Goal: Information Seeking & Learning: Learn about a topic

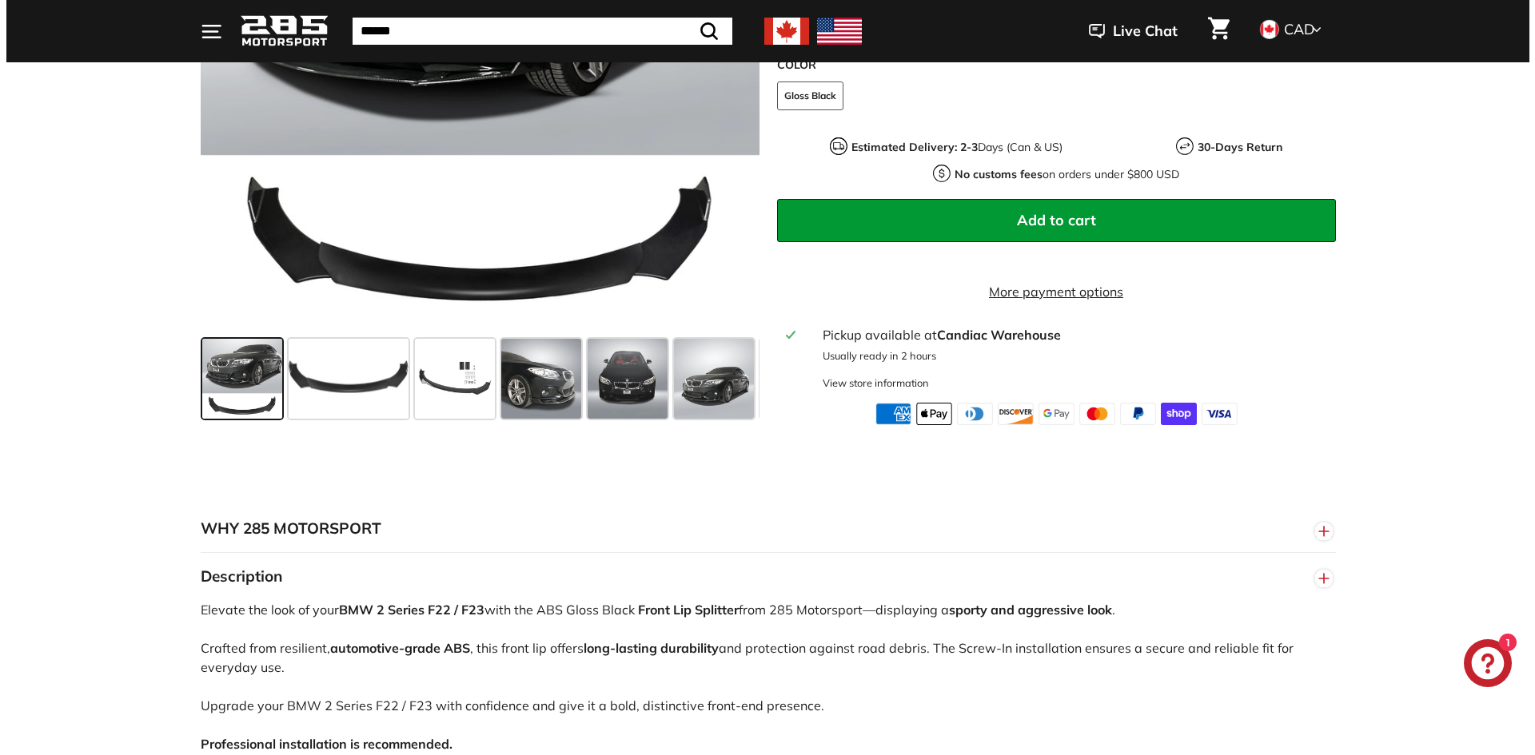
scroll to position [320, 0]
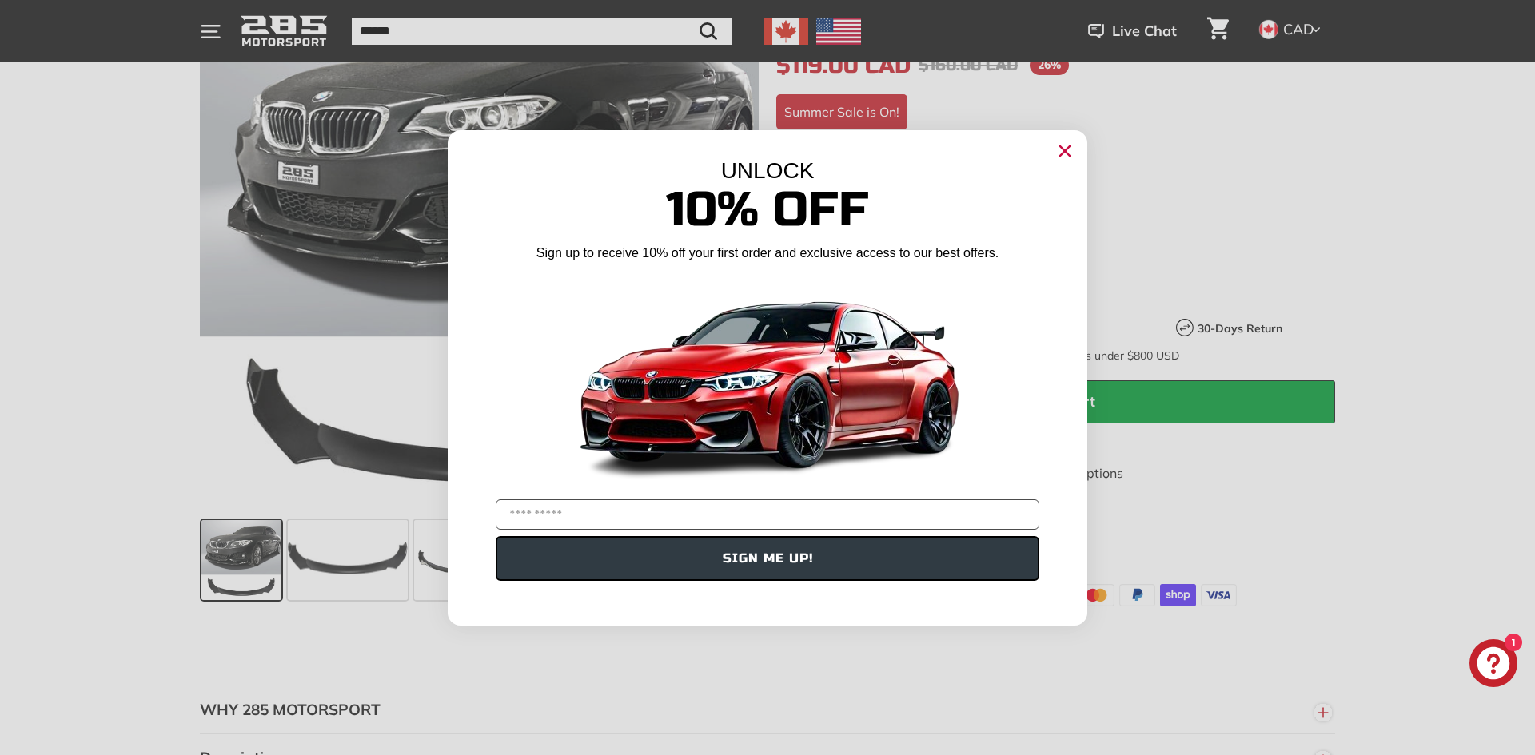
click at [1069, 154] on icon "Close dialog" at bounding box center [1065, 150] width 10 height 10
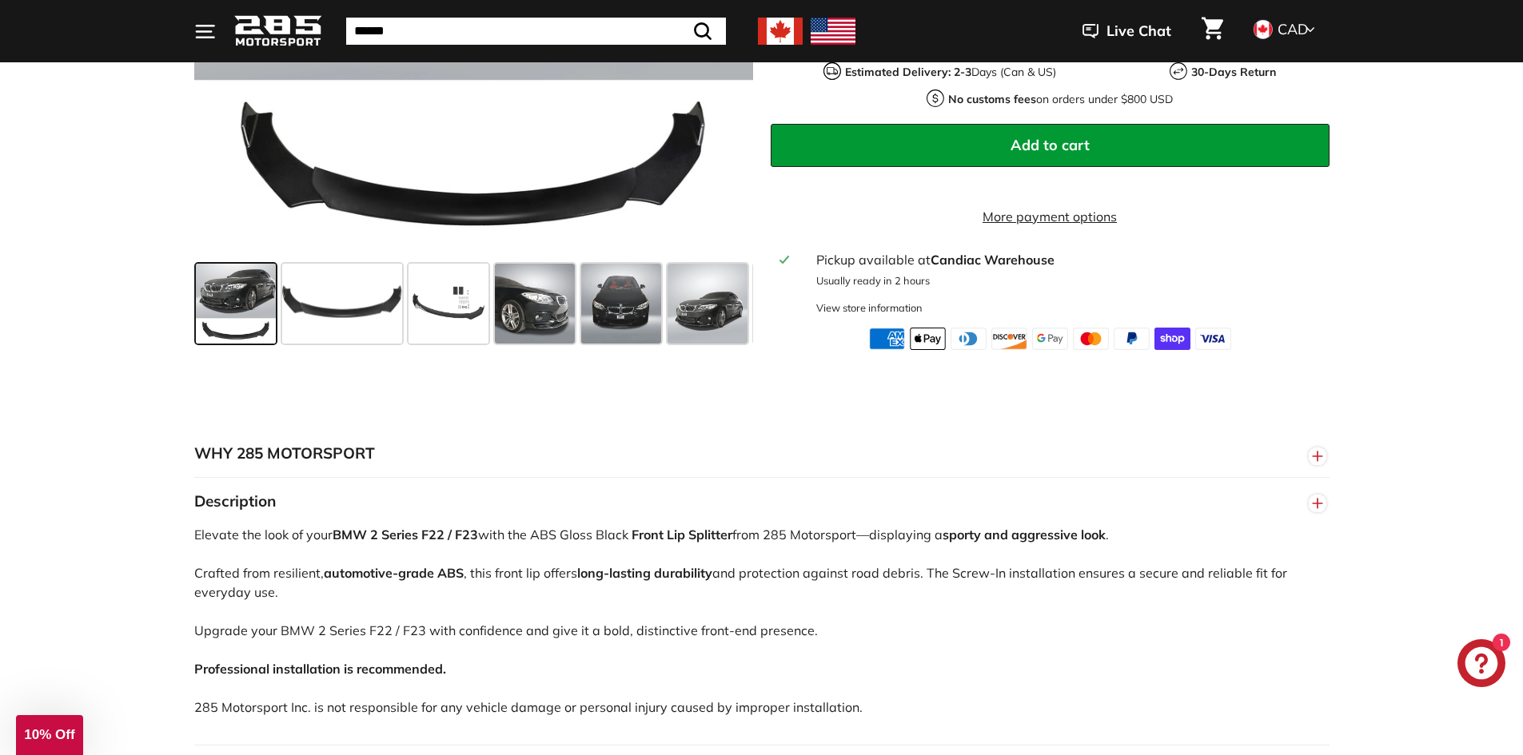
scroll to position [574, 0]
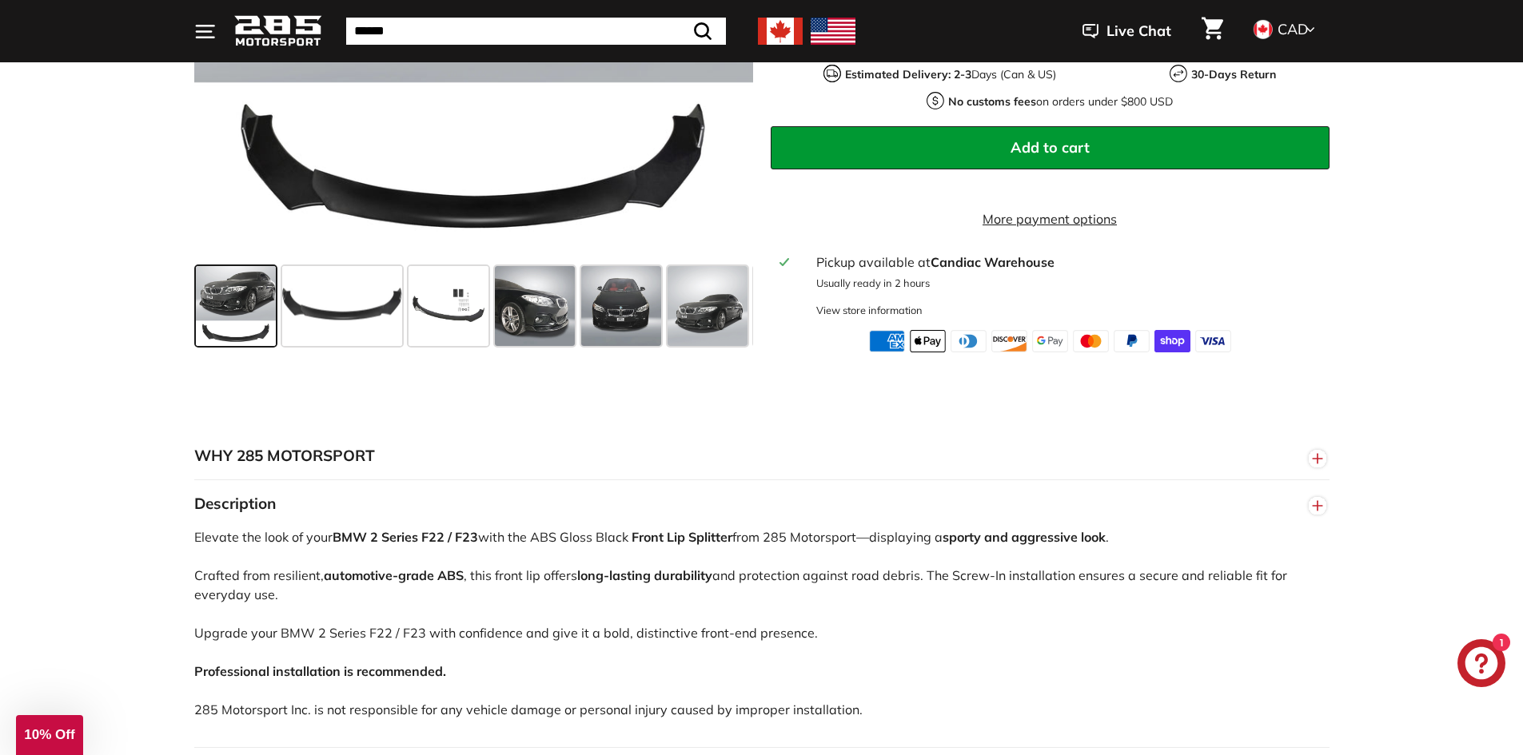
click at [1202, 472] on button "WHY 285 MOTORSPORT" at bounding box center [761, 456] width 1135 height 48
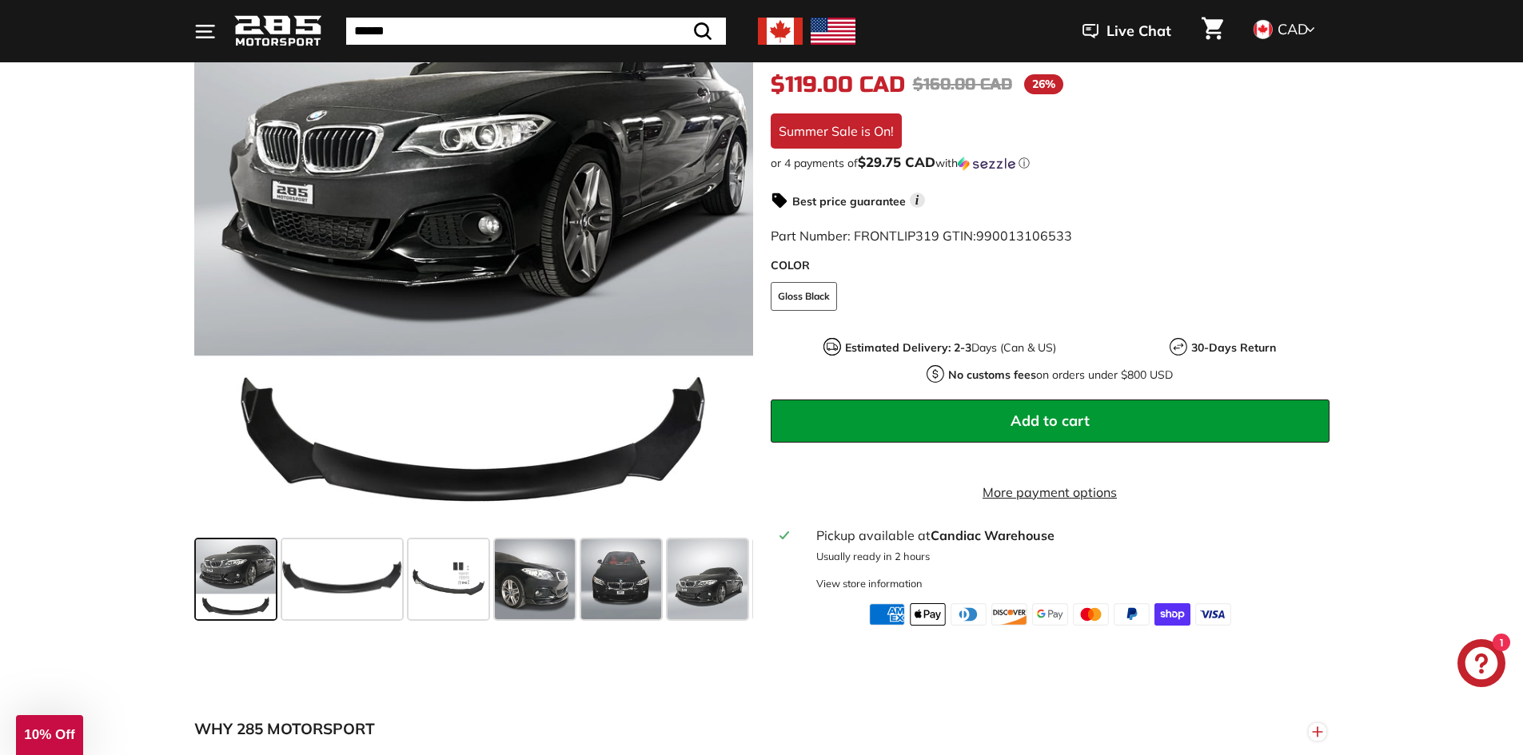
scroll to position [334, 0]
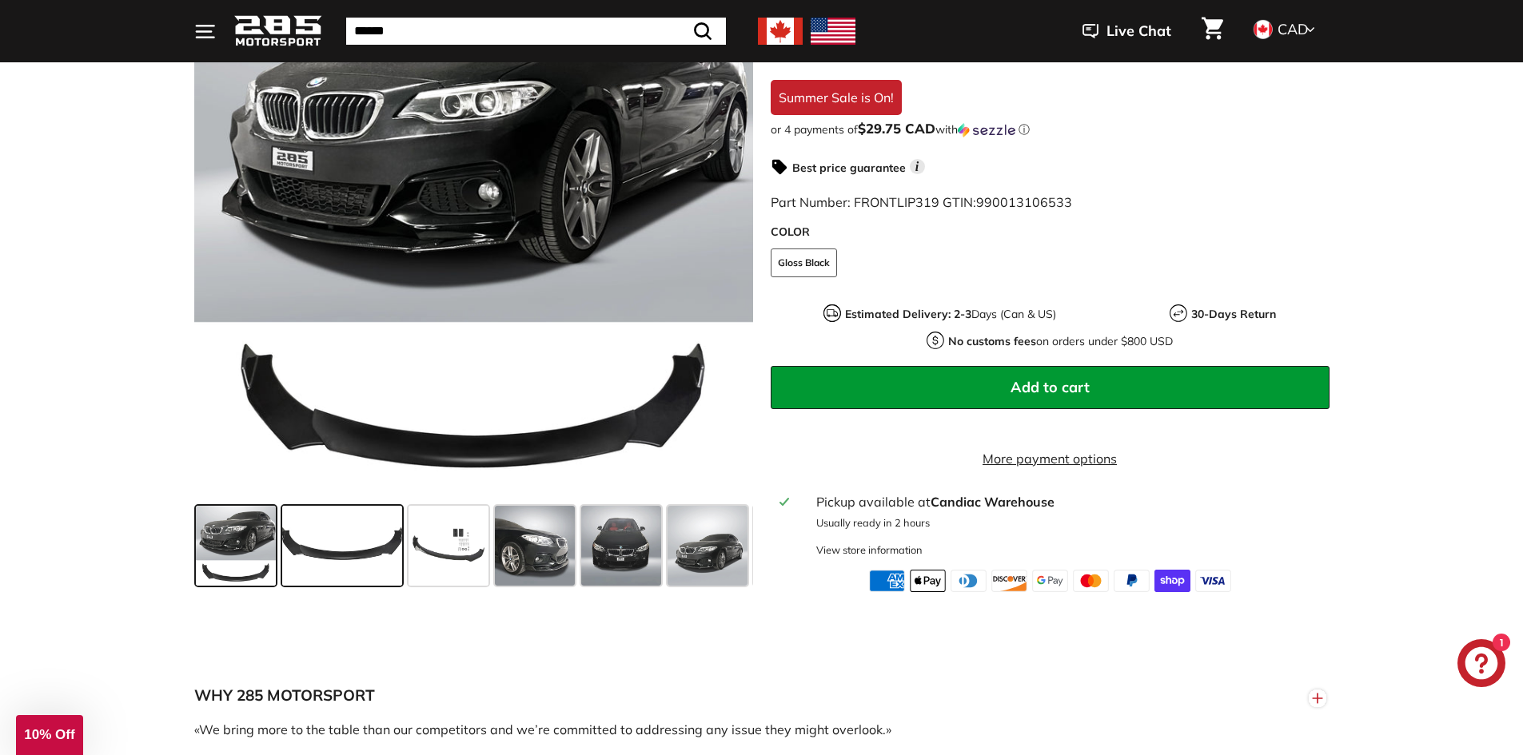
drag, startPoint x: 433, startPoint y: 514, endPoint x: 368, endPoint y: 538, distance: 69.8
click at [398, 569] on span at bounding box center [342, 546] width 120 height 80
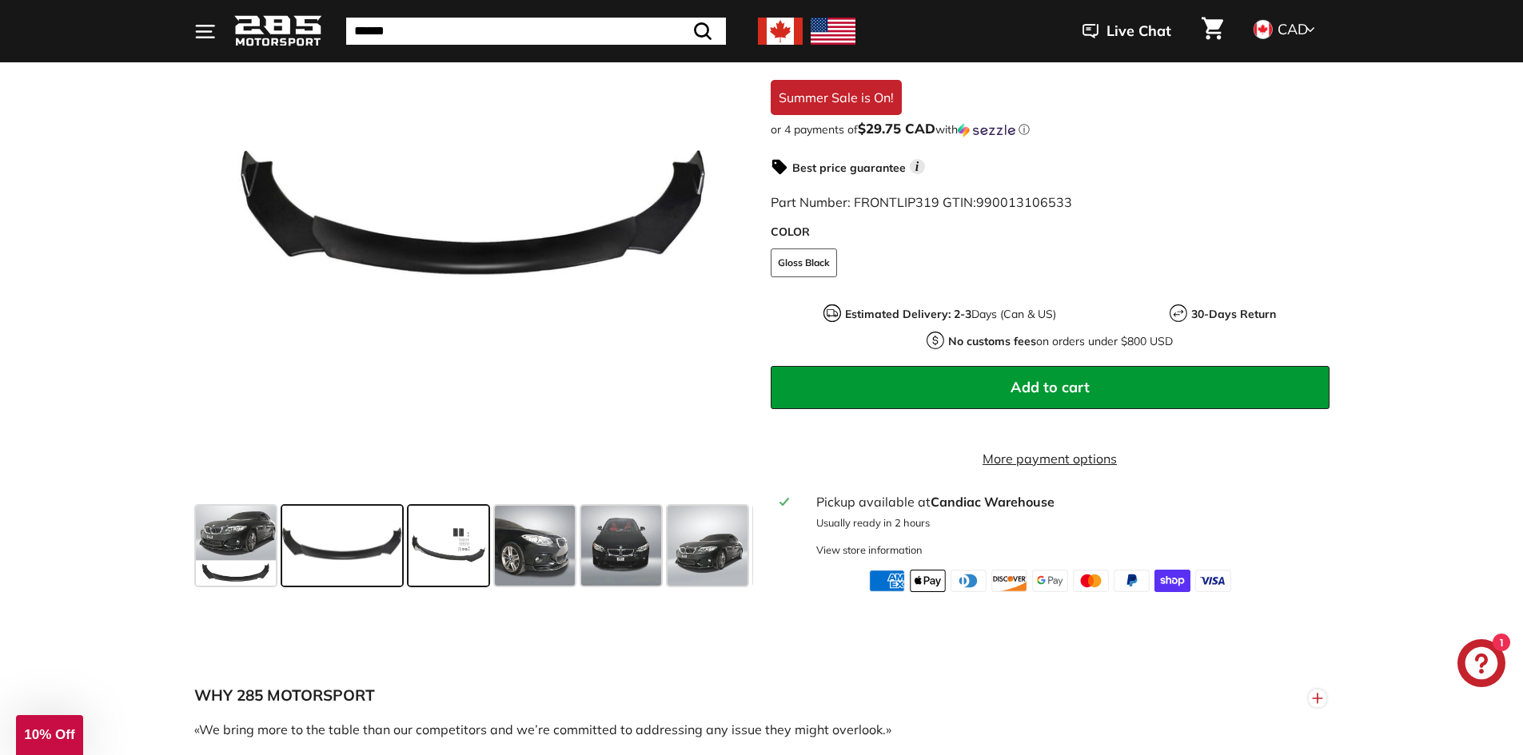
click at [438, 567] on span at bounding box center [449, 546] width 80 height 80
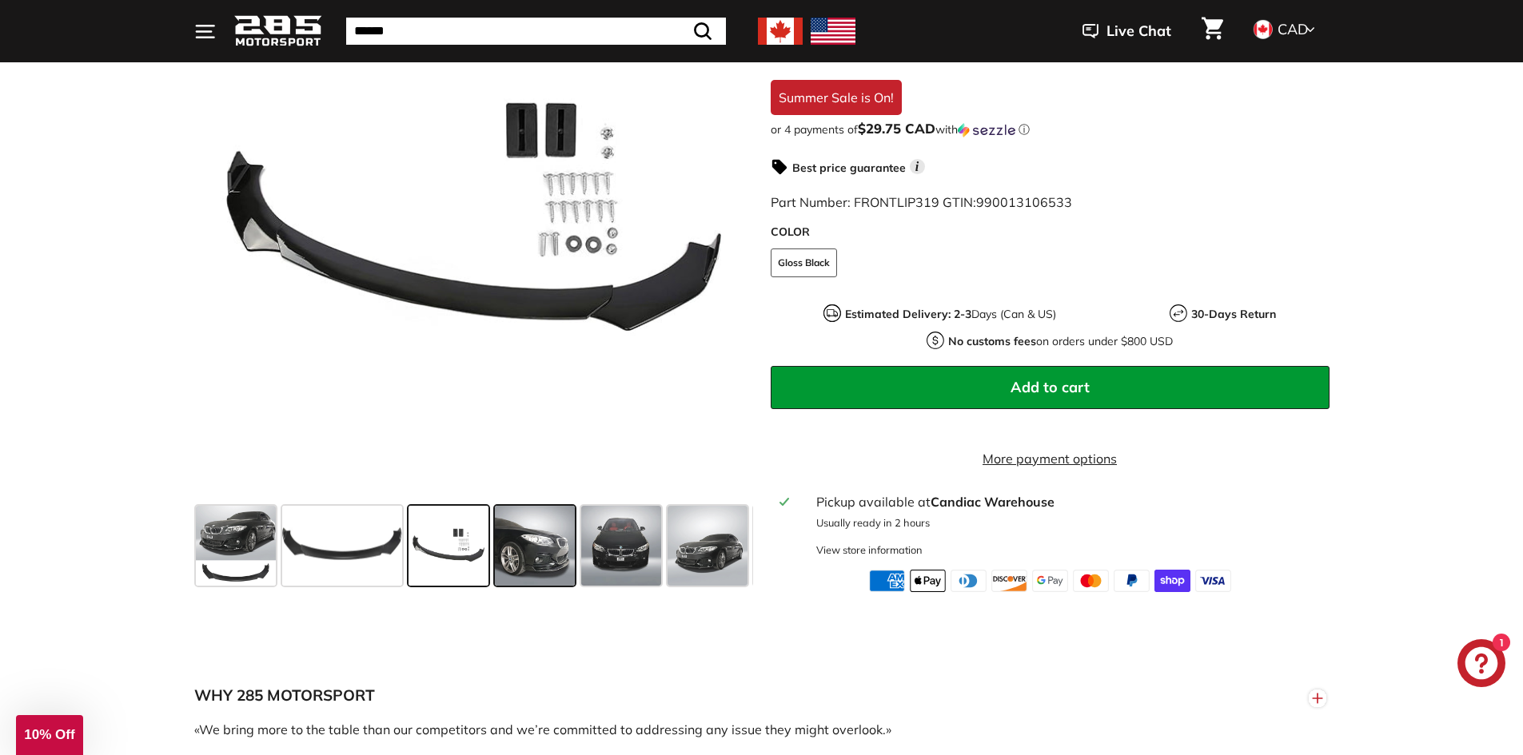
click at [508, 557] on span at bounding box center [535, 546] width 80 height 80
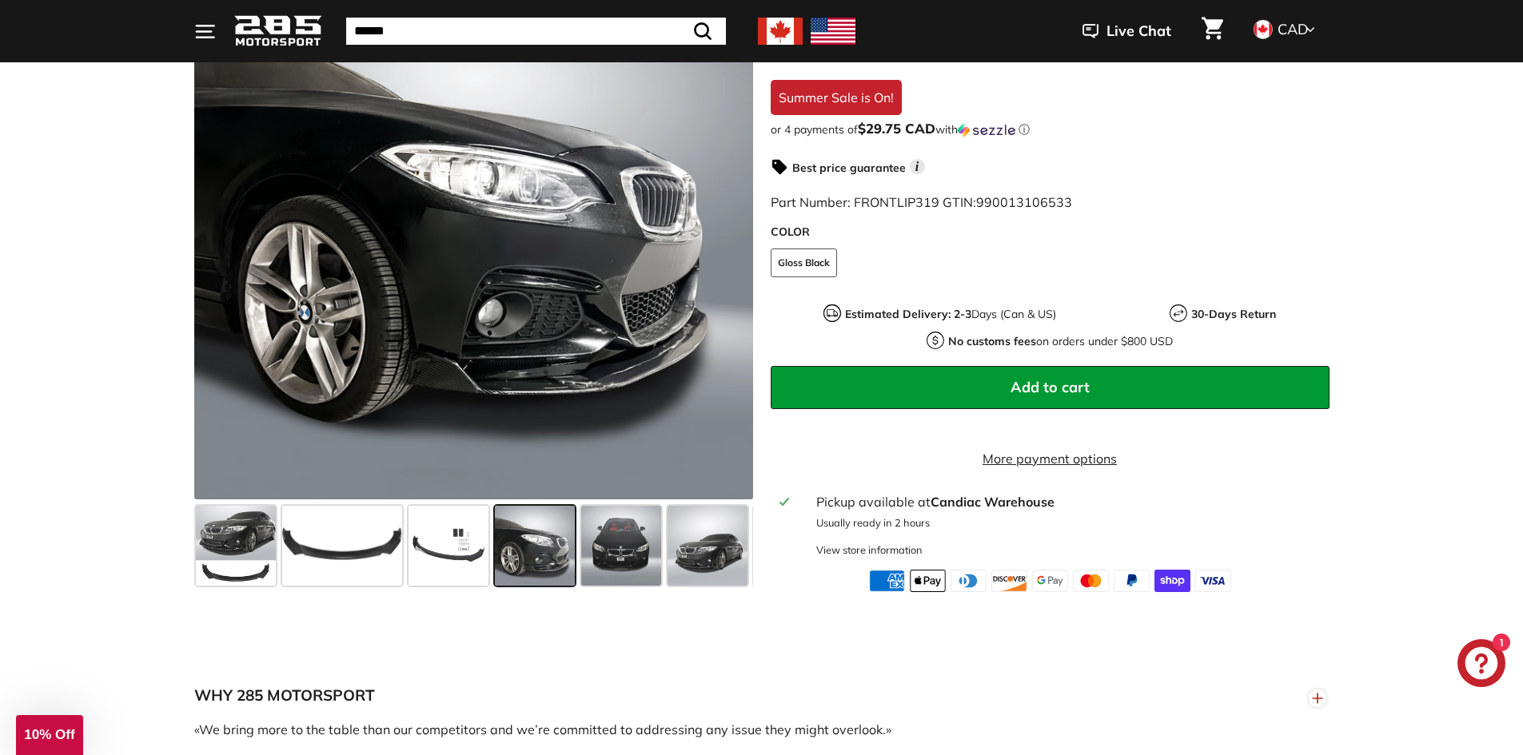
click at [576, 550] on div at bounding box center [535, 546] width 86 height 86
click at [609, 549] on span at bounding box center [621, 546] width 80 height 80
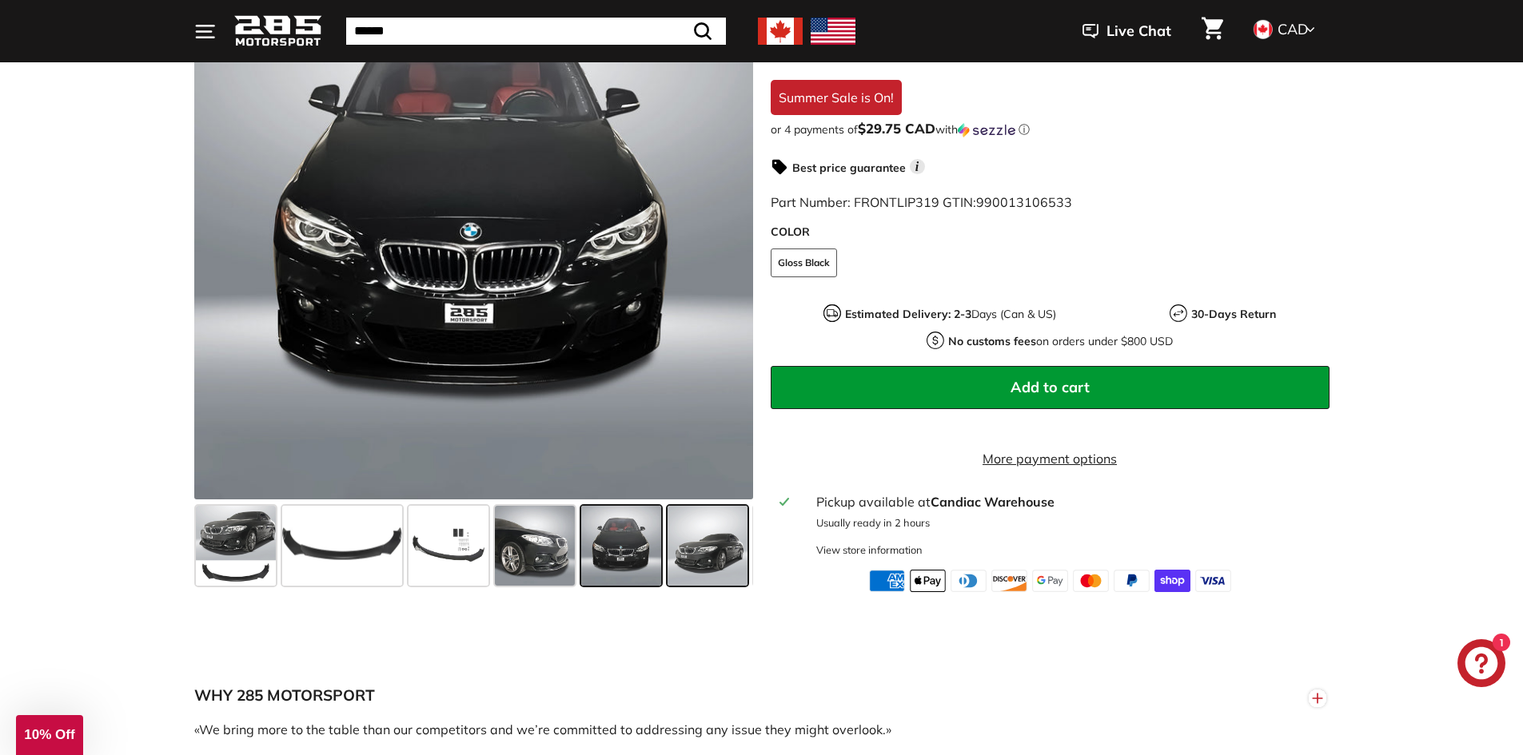
click at [694, 546] on span at bounding box center [708, 546] width 80 height 80
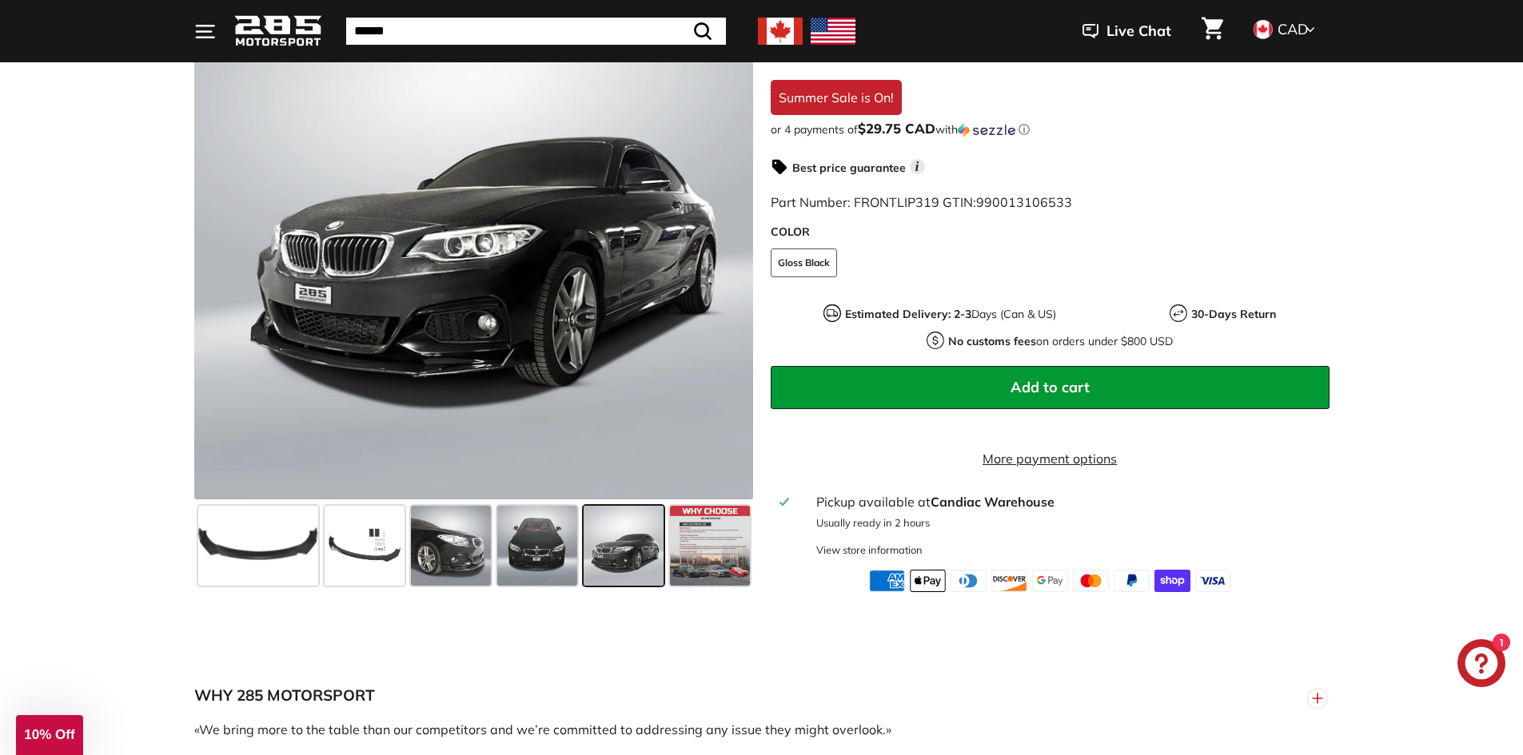
click at [1476, 673] on icon "Chat window" at bounding box center [1481, 664] width 33 height 33
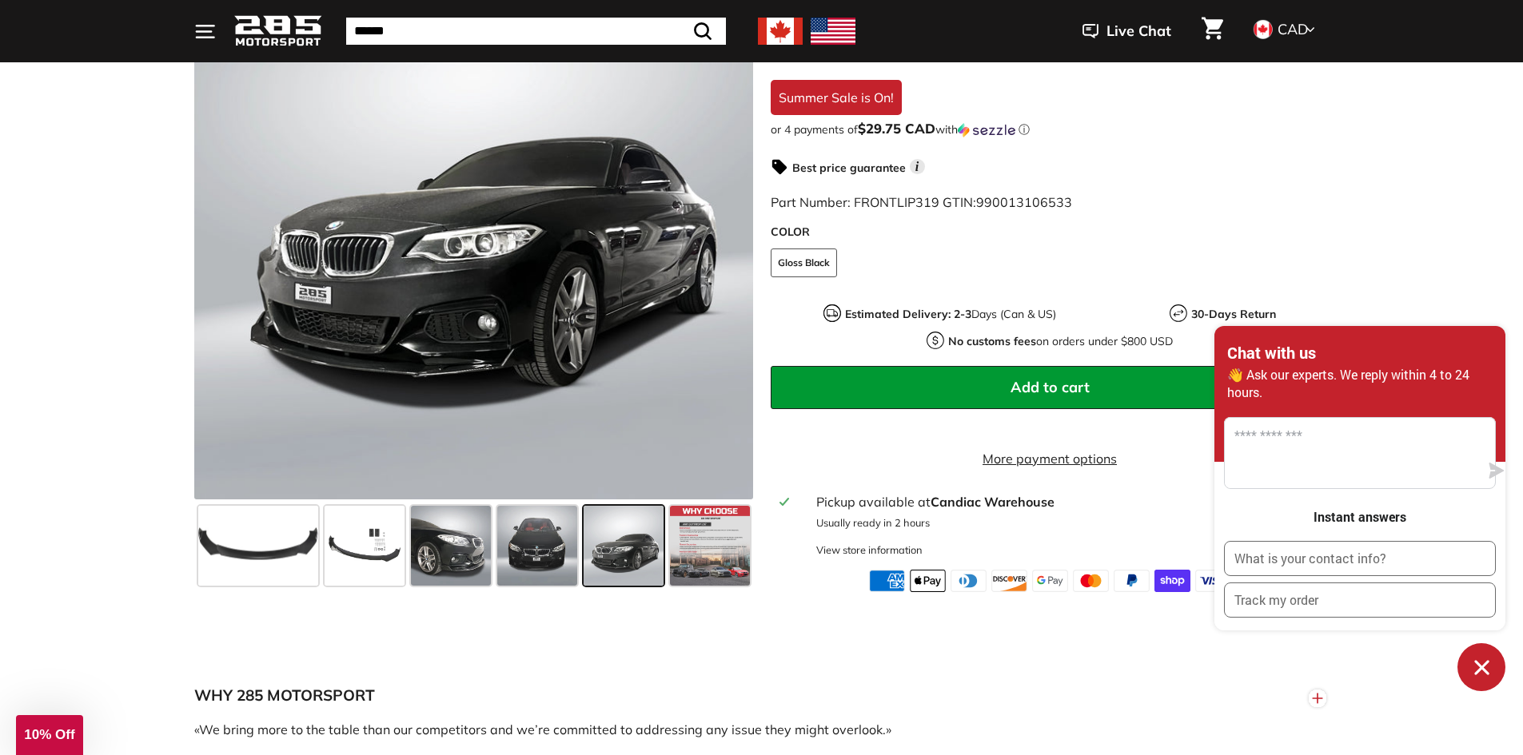
click at [1476, 672] on icon "Chat window" at bounding box center [1481, 667] width 14 height 14
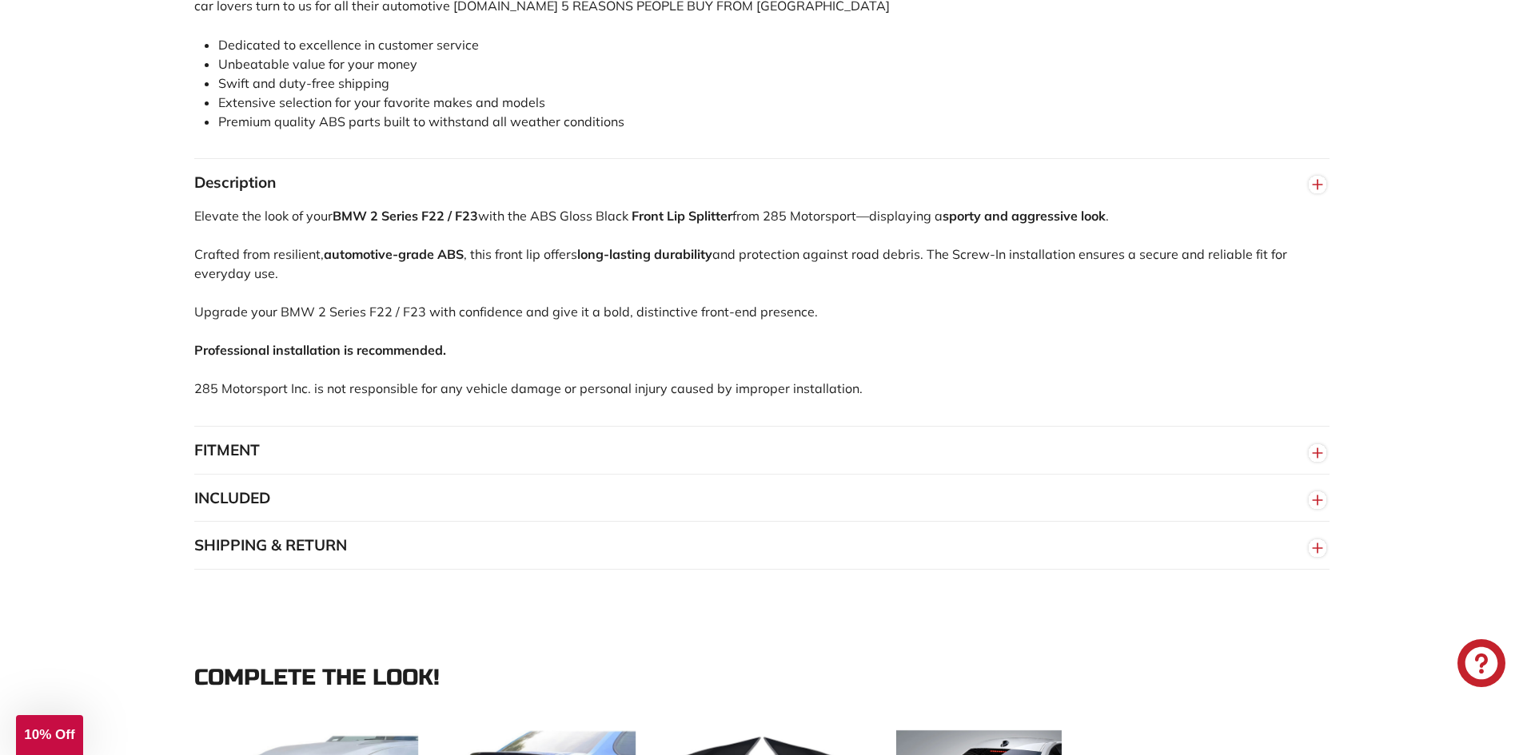
scroll to position [1119, 0]
click at [293, 517] on button "INCLUDED" at bounding box center [761, 496] width 1135 height 48
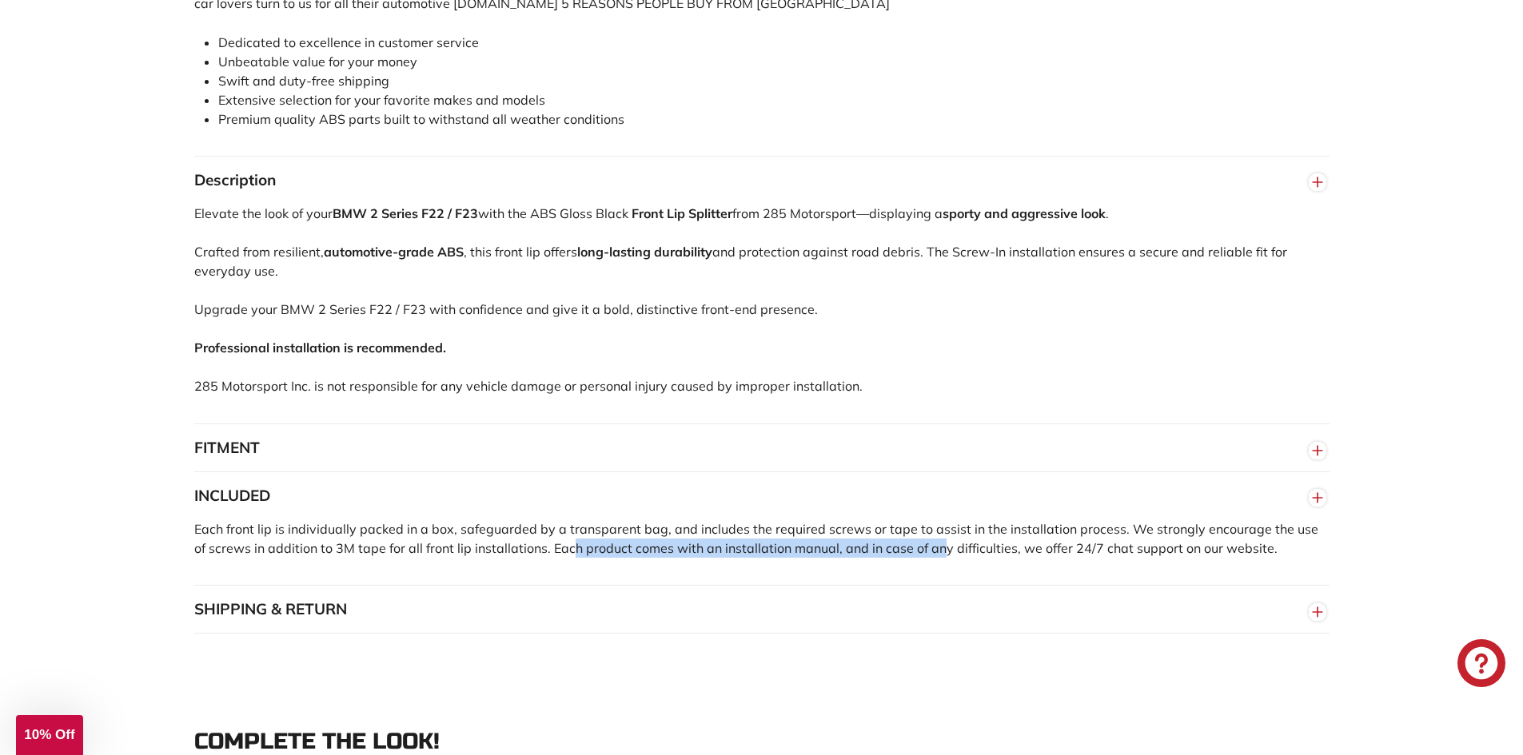
drag, startPoint x: 555, startPoint y: 571, endPoint x: 924, endPoint y: 576, distance: 369.4
click at [924, 576] on div "Each front lip is individually packed in a box, safeguarded by a transparent ba…" at bounding box center [761, 553] width 1135 height 66
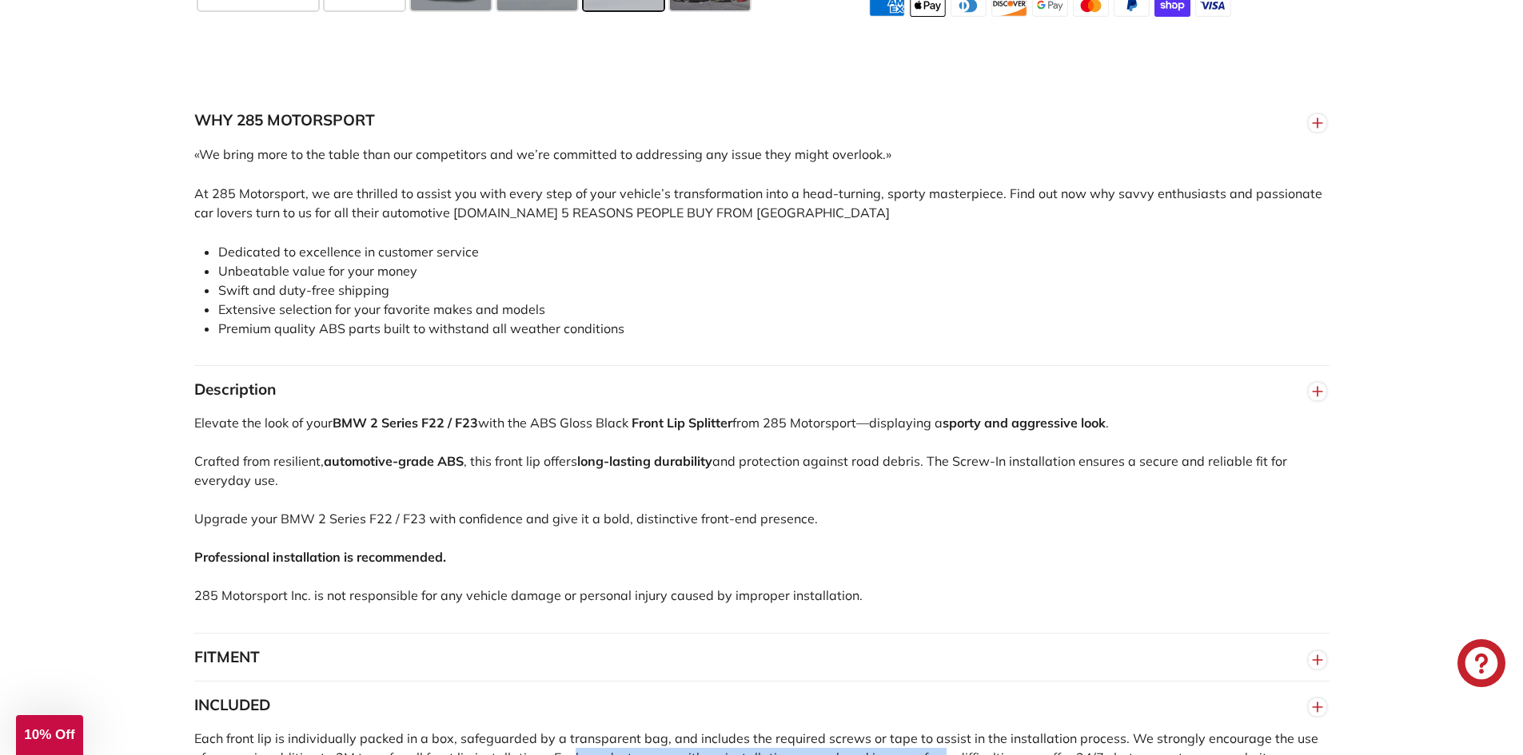
scroll to position [879, 0]
